Goal: Task Accomplishment & Management: Use online tool/utility

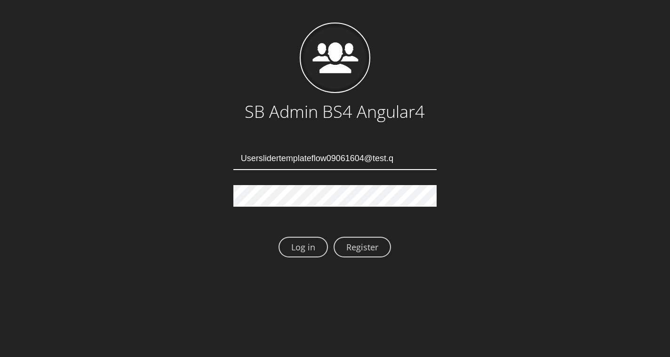
type input "Userslidertemplateflow09061604@test.qa"
type input "[EMAIL_ADDRESS][DOMAIN_NAME]"
